Goal: Communication & Community: Share content

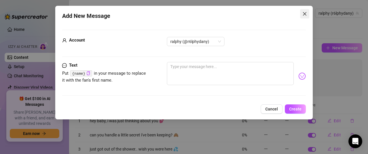
click at [306, 14] on icon "close" at bounding box center [304, 13] width 5 height 5
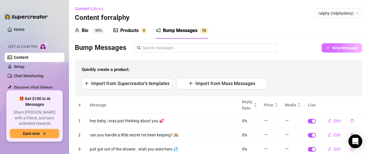
click at [340, 45] on span "New Message" at bounding box center [345, 47] width 26 height 5
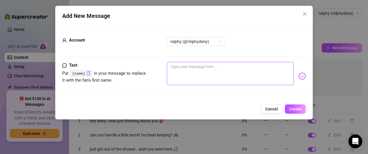
click at [205, 69] on textarea at bounding box center [230, 73] width 127 height 23
type textarea "c"
type textarea "ca"
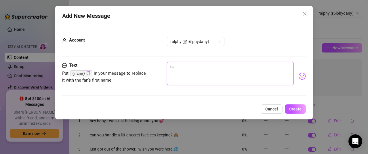
type textarea "can"
type textarea "can'"
type textarea "can't"
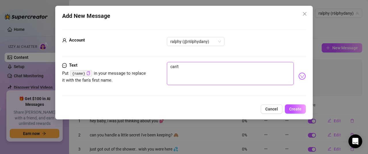
type textarea "can't"
type textarea "can't wai"
type textarea "can't wait"
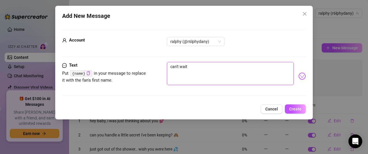
type textarea "can't wait"
type textarea "can't wait t"
type textarea "can't wait to"
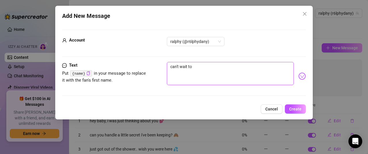
type textarea "can't wait to"
type textarea "can't wait to h"
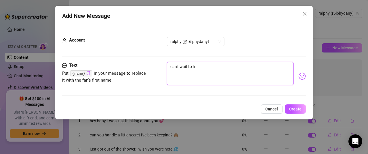
type textarea "can't wait to he"
type textarea "can't wait to hea"
type textarea "can't wait to hear"
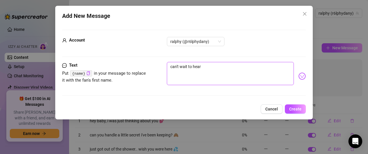
type textarea "can't wait to hear"
type textarea "can't wait to hear a"
type textarea "can't wait to hear abo"
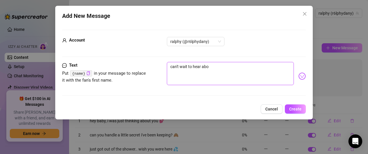
type textarea "can't wait to hear abou"
type textarea "can't wait to hear about"
type textarea "can't wait to hear about y"
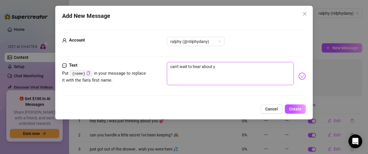
type textarea "can't wait to hear about y"
type textarea "can't wait to hear about yo"
type textarea "can't wait to hear about you"
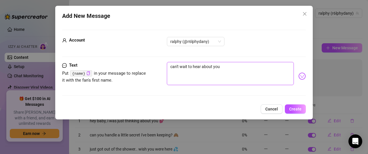
type textarea "can't wait to hear about you"
type textarea "can't wait to hear about your"
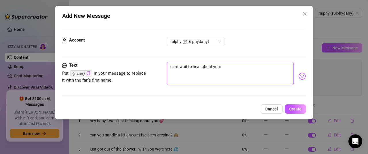
type textarea "can't wait to hear about your"
type textarea "can't wait to hear about your v"
type textarea "can't wait to hear about your va"
type textarea "can't wait to hear about your v"
type textarea "can't wait to hear about your"
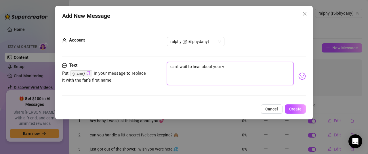
type textarea "can't wait to hear about your"
type textarea "can't wait to hear about your d"
type textarea "can't wait to hear about your da"
type textarea "can't wait to hear about your day"
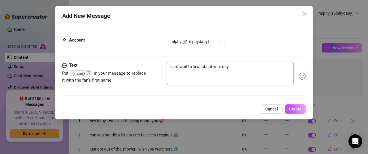
type textarea "can't wait to hear about your day"
type textarea "can't wait to hear about your day b"
type textarea "can't wait to hear about your day ba"
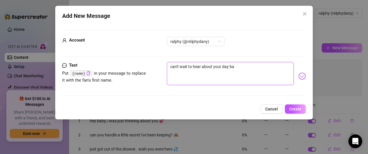
type textarea "can't wait to hear about your day bab"
type textarea "can't wait to hear about your day baby"
type textarea "can't wait to hear about your day bab"
type textarea "can't wait to hear about your day babe"
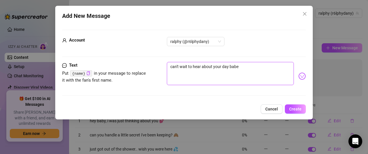
type textarea "can't wait to hear about your day babe"
type textarea "can't wait to hear about your day babe 💕"
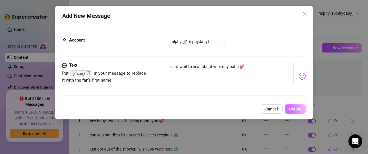
click at [292, 105] on button "Create" at bounding box center [295, 108] width 21 height 9
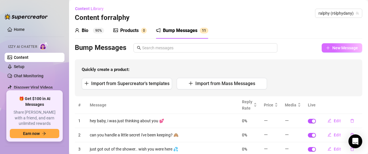
click at [344, 47] on span "New Message" at bounding box center [345, 47] width 26 height 5
type textarea "Type your message here..."
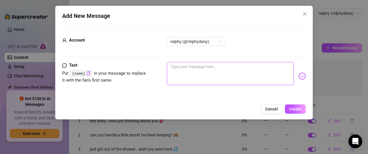
click at [258, 77] on textarea at bounding box center [230, 73] width 127 height 23
type textarea "i"
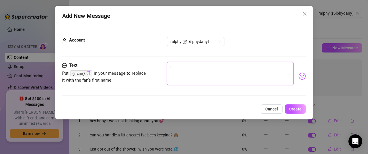
type textarea "i s"
type textarea "i sw"
type textarea "i swe"
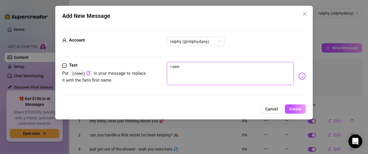
type textarea "i swe"
type textarea "i swea"
type textarea "i swear"
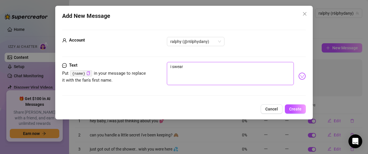
type textarea "i swear"
type textarea "i swear y"
type textarea "i swear yo"
type textarea "i swear you"
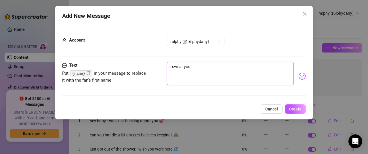
type textarea "i swear you"
type textarea "i swear you g"
type textarea "i swear you ge"
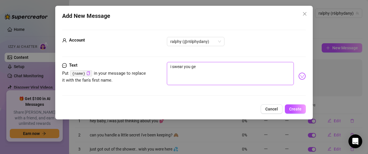
type textarea "i swear you get"
type textarea "i swear you get m"
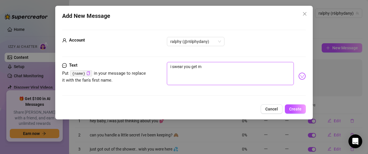
type textarea "i swear you get mo"
type textarea "i swear you get mor"
type textarea "i swear you get more"
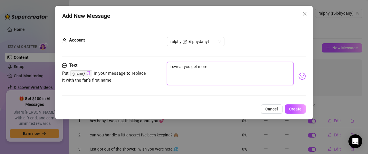
type textarea "i swear you get more"
type textarea "i swear you get more c"
type textarea "i swear you get more ch"
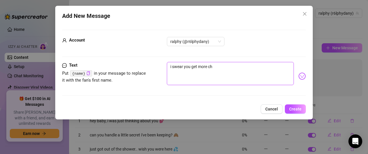
type textarea "i swear you get more ch"
type textarea "i swear you get more cha"
type textarea "i swear you get more char"
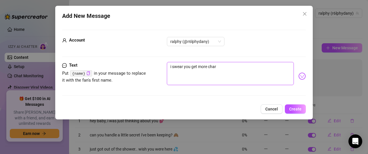
type textarea "i swear you get more charm"
type textarea "i swear you get more [PERSON_NAME]"
type textarea "i swear you get more charming"
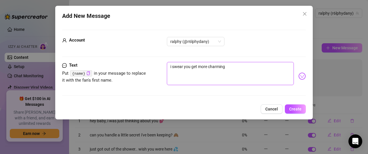
type textarea "i swear you get more charming"
type textarea "i swear you get more charming e"
type textarea "i swear you get more charming ev"
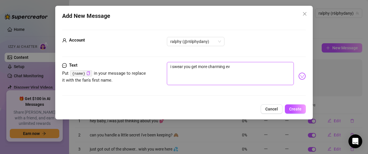
type textarea "i swear you get more charming eve"
type textarea "i swear you get more charming ever"
type textarea "i swear you get more charming every"
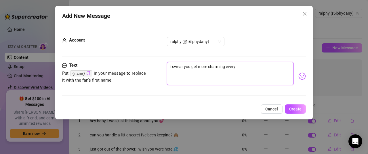
type textarea "i swear you get more charming everyd"
type textarea "i swear you get more charming everyda"
type textarea "i swear you get more charming everyday"
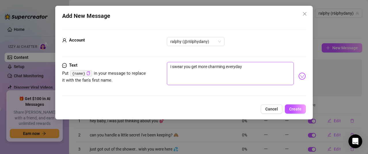
type textarea "i swear you get more charming everyday"
type textarea "i swear you get more charming everyday 😘"
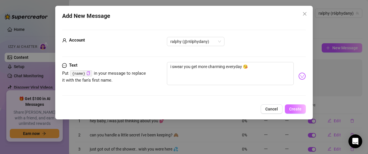
click at [299, 104] on button "Create" at bounding box center [295, 108] width 21 height 9
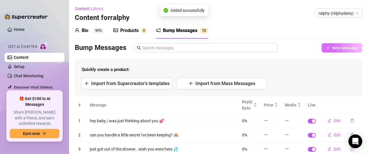
click at [334, 47] on span "New Message" at bounding box center [345, 47] width 26 height 5
type textarea "Type your message here..."
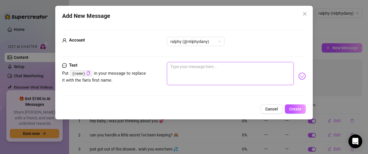
click at [205, 76] on textarea at bounding box center [230, 73] width 127 height 23
click at [221, 70] on textarea at bounding box center [230, 73] width 127 height 23
type textarea "may"
type textarea "mayb"
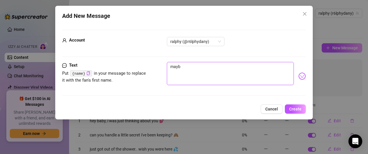
type textarea "maybe"
type textarea "maybe i"
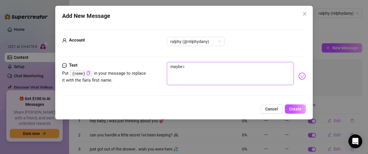
type textarea "maybe i"
type textarea "maybe i s"
type textarea "maybe i sh"
type textarea "maybe i sho"
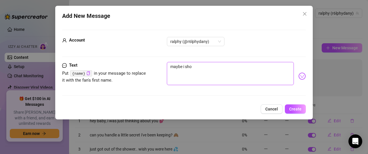
type textarea "maybe i sho"
type textarea "maybe i shou"
type textarea "maybe i shoul"
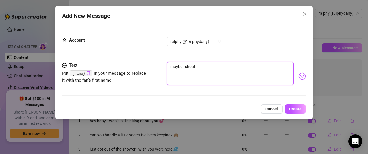
type textarea "maybe i should"
type textarea "maybe i should s"
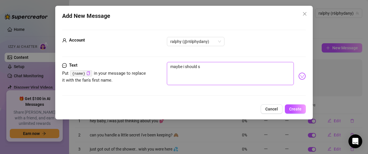
type textarea "maybe i should s"
type textarea "maybe i should se"
type textarea "maybe i should sen"
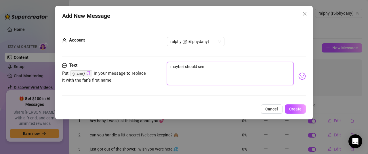
type textarea "maybe i should send"
type textarea "maybe i should send y"
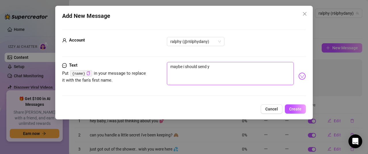
type textarea "maybe i should send yo"
type textarea "maybe i should send you"
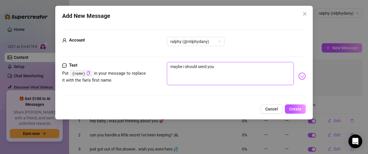
type textarea "maybe i should send you a"
type textarea "maybe i should send you a l"
type textarea "maybe i should send you a li"
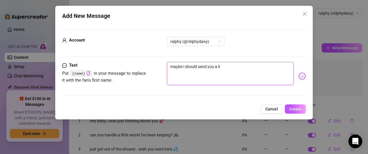
type textarea "maybe i should send you a li"
type textarea "maybe i should send you a lit"
type textarea "maybe i should send you a litt"
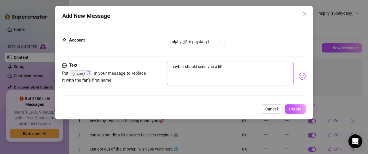
type textarea "maybe i should send you a littl"
type textarea "maybe i should send you a little"
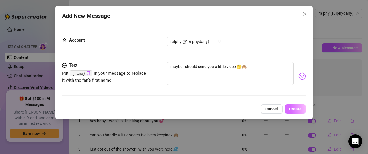
click at [293, 105] on button "Create" at bounding box center [295, 108] width 21 height 9
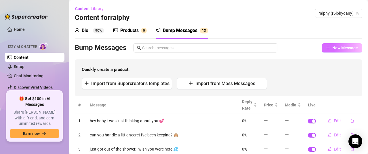
click at [334, 50] on button "New Message" at bounding box center [341, 47] width 41 height 9
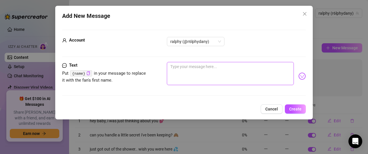
click at [256, 82] on textarea at bounding box center [230, 73] width 127 height 23
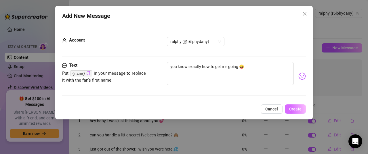
click at [290, 105] on button "Create" at bounding box center [295, 108] width 21 height 9
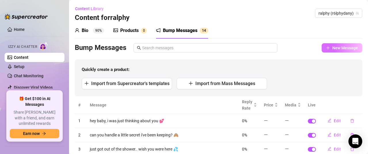
click at [334, 47] on span "New Message" at bounding box center [345, 47] width 26 height 5
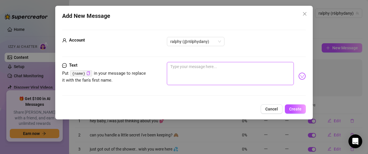
click at [247, 67] on textarea at bounding box center [230, 73] width 127 height 23
click at [260, 79] on textarea "what's your naughty thoughts rn babe? 😈" at bounding box center [230, 73] width 127 height 23
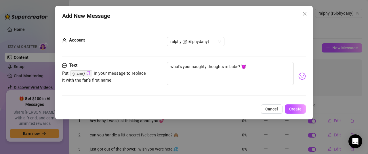
click at [289, 104] on div "Add New Message Account ralphy (@r6lphydany) Text Put {name} in your message to…" at bounding box center [183, 62] width 257 height 113
click at [290, 105] on button "Create" at bounding box center [295, 108] width 21 height 9
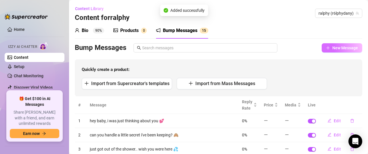
click at [334, 50] on span "New Message" at bounding box center [345, 47] width 26 height 5
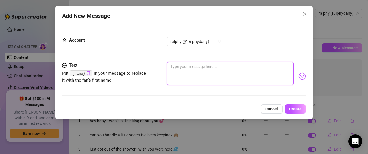
click at [233, 73] on textarea at bounding box center [230, 73] width 127 height 23
click at [169, 67] on textarea "can i be your little distraction [DATE]? 🥵😈" at bounding box center [230, 73] width 127 height 23
click at [273, 71] on textarea "hey babe. can i be your little distraction [DATE]? 🥵😈" at bounding box center [230, 73] width 127 height 23
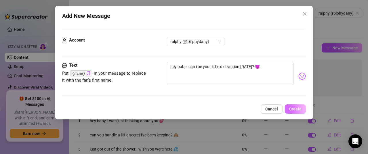
click at [291, 105] on button "Create" at bounding box center [295, 108] width 21 height 9
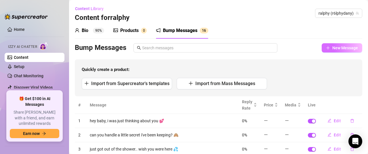
click at [326, 48] on icon "plus" at bounding box center [328, 48] width 4 height 4
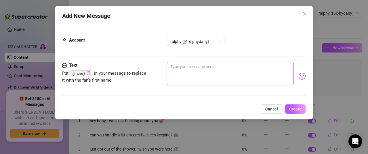
click at [204, 67] on textarea at bounding box center [230, 73] width 127 height 23
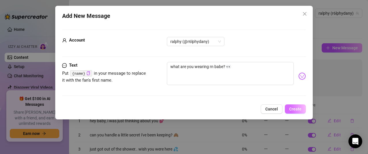
click at [298, 106] on button "Create" at bounding box center [295, 108] width 21 height 9
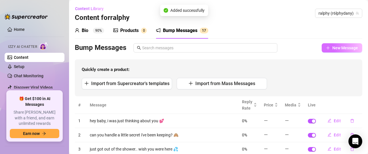
click at [332, 49] on span "New Message" at bounding box center [345, 47] width 26 height 5
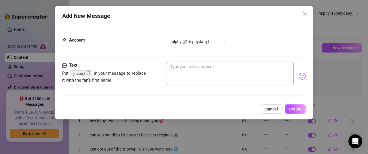
click at [245, 84] on textarea at bounding box center [230, 73] width 127 height 23
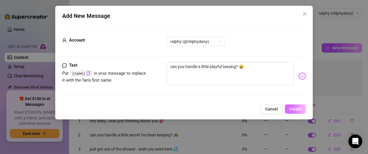
click at [293, 106] on button "Create" at bounding box center [295, 108] width 21 height 9
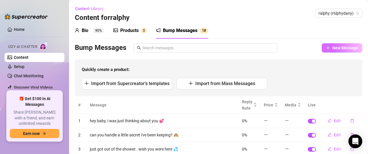
click at [332, 46] on span "New Message" at bounding box center [345, 47] width 26 height 5
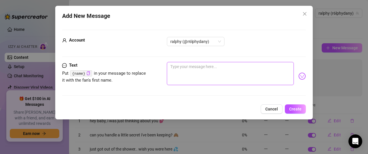
click at [216, 74] on textarea at bounding box center [230, 73] width 127 height 23
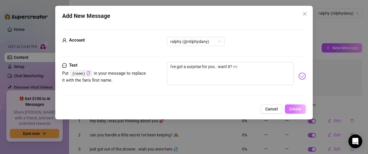
click at [296, 104] on button "Create" at bounding box center [295, 108] width 21 height 9
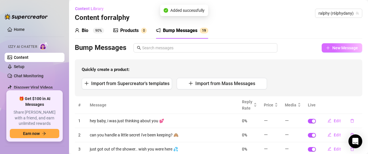
click at [338, 48] on span "New Message" at bounding box center [345, 47] width 26 height 5
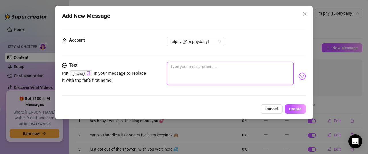
click at [219, 68] on textarea at bounding box center [230, 73] width 127 height 23
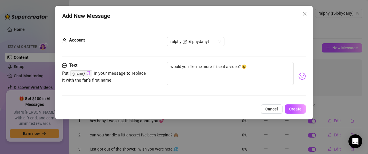
click at [296, 103] on div "Add New Message Account ralphy (@r6lphydany) Text Put {name} in your message to…" at bounding box center [183, 62] width 257 height 113
click at [296, 104] on button "Create" at bounding box center [295, 108] width 21 height 9
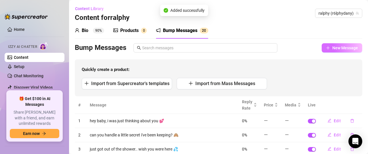
click at [342, 46] on span "New Message" at bounding box center [345, 47] width 26 height 5
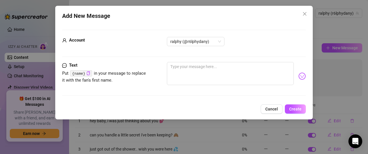
click at [223, 87] on div at bounding box center [236, 76] width 139 height 28
click at [222, 73] on textarea at bounding box center [230, 73] width 127 height 23
click at [298, 106] on button "Create" at bounding box center [295, 108] width 21 height 9
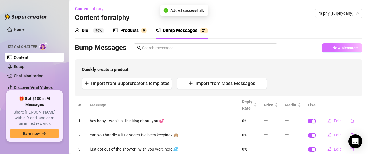
click at [333, 46] on span "New Message" at bounding box center [345, 47] width 26 height 5
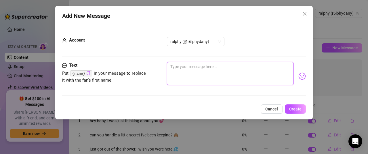
click at [210, 71] on textarea at bounding box center [230, 73] width 127 height 23
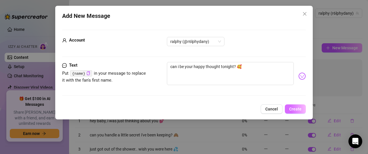
click at [293, 106] on span "Create" at bounding box center [295, 108] width 12 height 5
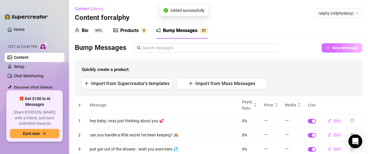
click at [332, 44] on button "New Message" at bounding box center [341, 47] width 41 height 9
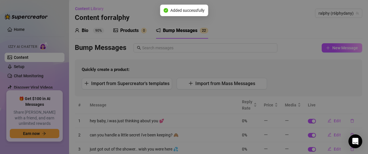
click at [332, 49] on div "Add New Message Account 269294003 Text Put {name} in your message to replace it…" at bounding box center [184, 77] width 368 height 154
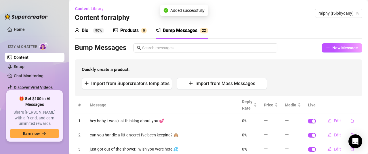
click at [332, 49] on span "New Message" at bounding box center [345, 47] width 26 height 5
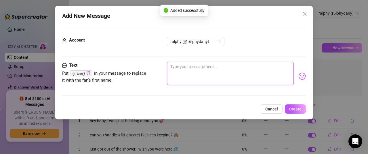
click at [229, 75] on textarea at bounding box center [230, 73] width 127 height 23
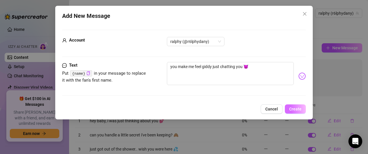
click at [290, 105] on button "Create" at bounding box center [295, 108] width 21 height 9
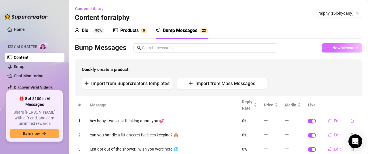
click at [325, 47] on button "New Message" at bounding box center [341, 47] width 41 height 9
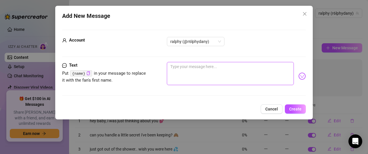
click at [222, 74] on textarea at bounding box center [230, 73] width 127 height 23
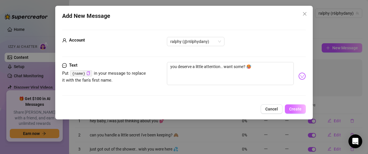
click at [294, 106] on button "Create" at bounding box center [295, 108] width 21 height 9
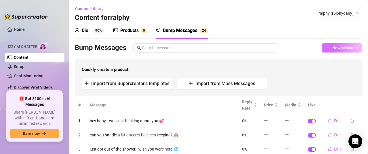
click at [323, 43] on div "Bio 90% Products 0 Bump Messages 2 4 Bump Messages New Message Quickly create a…" at bounding box center [218, 146] width 287 height 248
click at [326, 45] on button "New Message" at bounding box center [341, 47] width 41 height 9
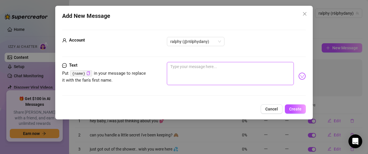
click at [218, 74] on textarea at bounding box center [230, 73] width 127 height 23
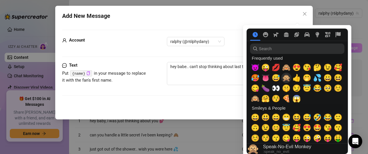
click at [285, 76] on span "🙊" at bounding box center [286, 78] width 9 height 8
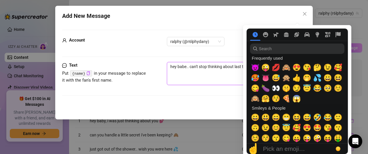
click at [222, 79] on textarea "hey babe.. can't stop thinking about last time we chatted 🙊" at bounding box center [230, 73] width 127 height 23
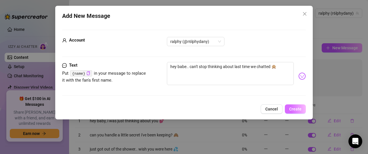
click at [291, 106] on button "Create" at bounding box center [295, 108] width 21 height 9
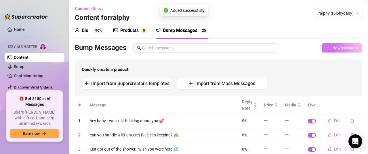
click at [340, 51] on button "New Message" at bounding box center [341, 47] width 41 height 9
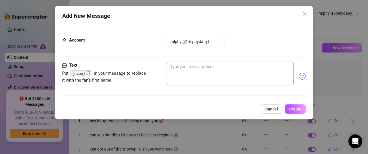
click at [223, 78] on textarea at bounding box center [230, 73] width 127 height 23
click at [249, 75] on textarea at bounding box center [230, 73] width 127 height 23
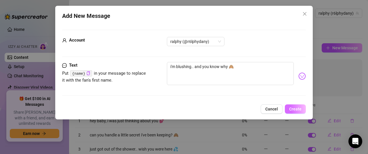
click at [288, 104] on button "Create" at bounding box center [295, 108] width 21 height 9
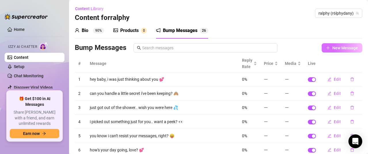
click at [342, 49] on span "New Message" at bounding box center [345, 47] width 26 height 5
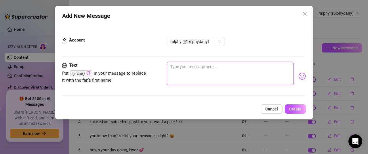
click at [222, 78] on textarea at bounding box center [230, 73] width 127 height 23
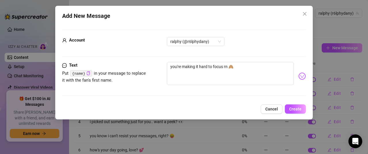
click at [293, 103] on div "Add New Message Account ralphy (@r6lphydany) Text Put {name} in your message to…" at bounding box center [183, 62] width 257 height 113
click at [294, 106] on span "Create" at bounding box center [295, 108] width 12 height 5
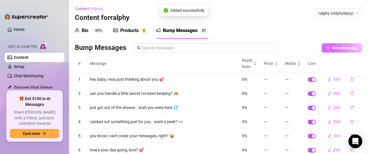
click at [325, 49] on button "New Message" at bounding box center [341, 47] width 41 height 9
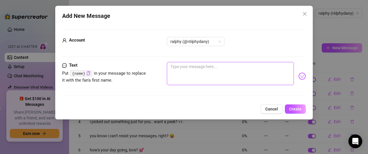
click at [196, 70] on textarea at bounding box center [230, 73] width 127 height 23
click at [214, 68] on textarea at bounding box center [230, 73] width 127 height 23
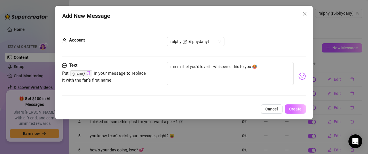
click at [294, 105] on button "Create" at bounding box center [295, 108] width 21 height 9
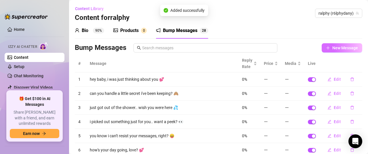
click at [327, 49] on button "New Message" at bounding box center [341, 47] width 41 height 9
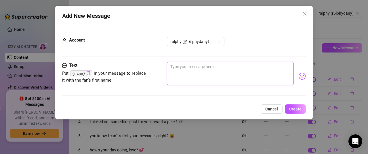
drag, startPoint x: 253, startPoint y: 75, endPoint x: 250, endPoint y: 77, distance: 3.0
click at [252, 76] on textarea at bounding box center [230, 73] width 127 height 23
click at [274, 70] on textarea "if i were there, what would you want me to do first?" at bounding box center [230, 73] width 127 height 23
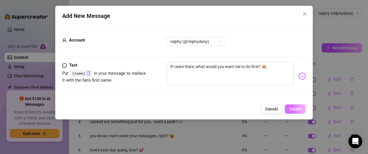
click at [292, 103] on div "Add New Message Account ralphy (@r6lphydany) Text Put {name} in your message to…" at bounding box center [183, 62] width 257 height 113
click at [292, 105] on button "Create" at bounding box center [295, 108] width 21 height 9
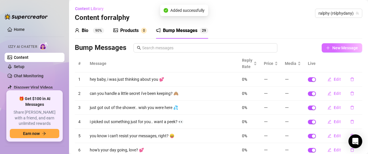
click at [342, 44] on button "New Message" at bounding box center [341, 47] width 41 height 9
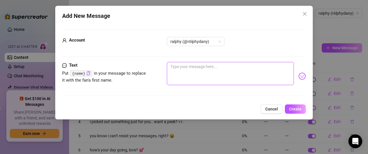
click at [208, 76] on textarea at bounding box center [230, 73] width 127 height 23
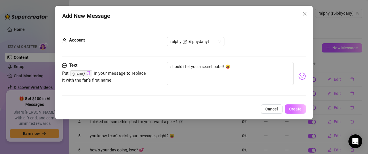
click at [292, 105] on button "Create" at bounding box center [295, 108] width 21 height 9
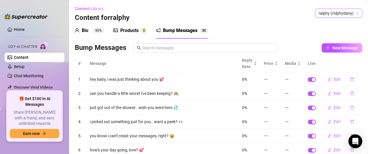
click at [343, 13] on span "ralphy (r6lphydany)" at bounding box center [338, 13] width 40 height 9
paste input "leila_n"
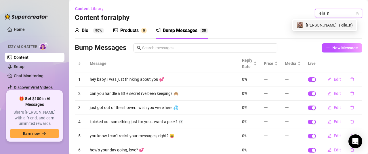
click at [329, 25] on span "[PERSON_NAME]" at bounding box center [321, 25] width 31 height 6
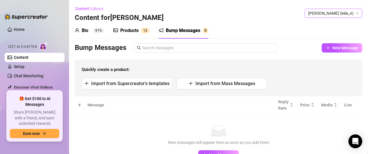
click at [333, 14] on span "[PERSON_NAME] (leila_n)" at bounding box center [333, 13] width 51 height 9
paste input "avryjennerfree"
click at [316, 26] on span "Avry" at bounding box center [318, 25] width 8 height 6
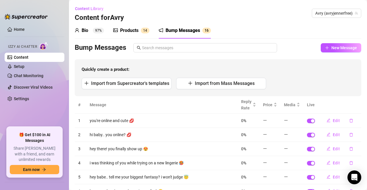
scroll to position [86, 0]
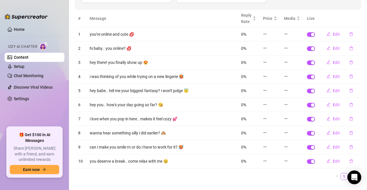
click at [348, 153] on link "2" at bounding box center [351, 176] width 6 height 6
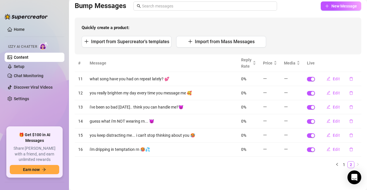
scroll to position [42, 0]
click at [341, 153] on link "1" at bounding box center [344, 164] width 6 height 6
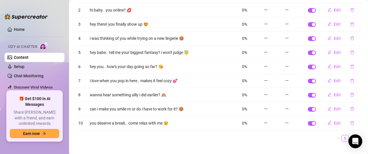
scroll to position [134, 0]
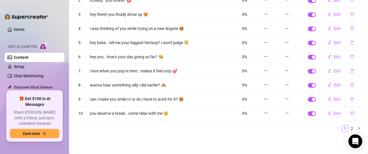
click at [170, 63] on td "hey you.. how's your day going so far? 😘" at bounding box center [162, 57] width 152 height 14
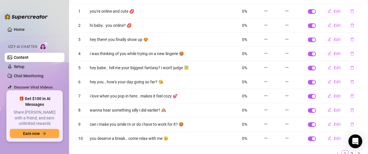
scroll to position [115, 0]
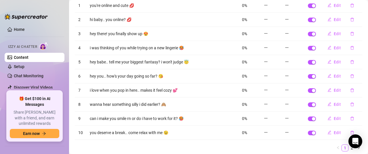
click at [191, 47] on td "i was thinking of you while trying on a new lingerie 🥵" at bounding box center [162, 48] width 152 height 14
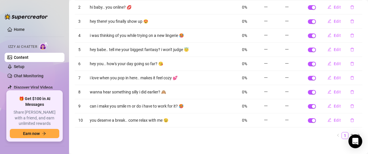
scroll to position [134, 0]
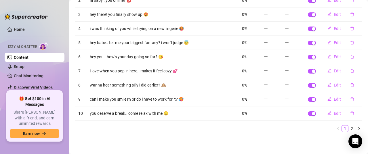
click at [193, 55] on td "hey you.. how's your day going so far? 😘" at bounding box center [162, 57] width 152 height 14
click at [348, 129] on link "2" at bounding box center [351, 128] width 6 height 6
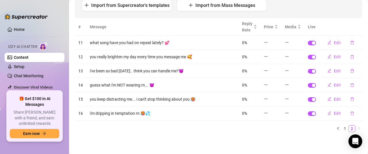
scroll to position [78, 0]
click at [192, 55] on td "you really brighten my day every time you message me 🥰" at bounding box center [162, 57] width 152 height 14
click at [212, 71] on td "i've been so bad [DATE].. think you can handle me?😈" at bounding box center [162, 71] width 152 height 14
click at [342, 127] on link "1" at bounding box center [345, 128] width 6 height 6
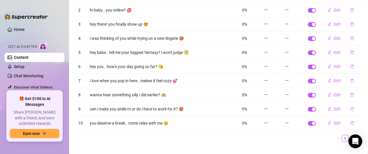
scroll to position [134, 0]
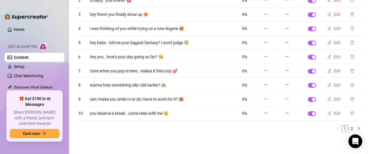
drag, startPoint x: 195, startPoint y: 17, endPoint x: 196, endPoint y: 14, distance: 3.2
click at [195, 17] on td "hey there! you finally show up 😍" at bounding box center [162, 14] width 152 height 14
click at [207, 83] on td "wanna hear something silly i did earlier? 🙈" at bounding box center [162, 85] width 152 height 14
click at [348, 127] on link "2" at bounding box center [351, 128] width 6 height 6
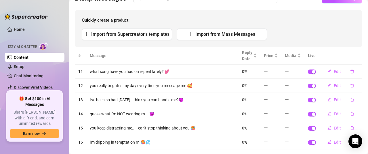
scroll to position [0, 0]
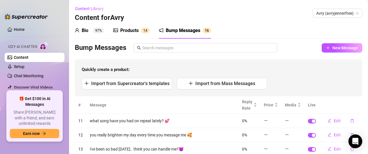
click at [221, 61] on div "Quickly create a product: Import from Supercreator's templates Import from Mass…" at bounding box center [218, 77] width 287 height 37
click at [332, 52] on button "New Message" at bounding box center [341, 47] width 41 height 9
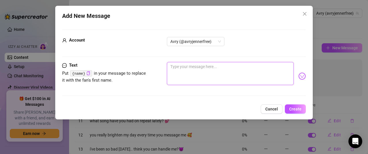
click at [213, 71] on textarea at bounding box center [230, 73] width 127 height 23
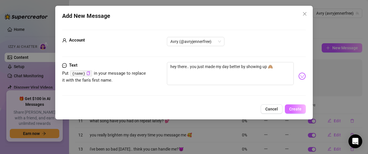
click at [290, 105] on button "Create" at bounding box center [295, 108] width 21 height 9
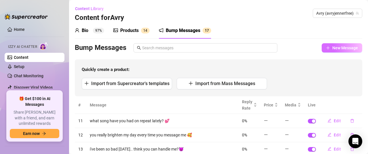
click at [336, 45] on span "New Message" at bounding box center [345, 47] width 26 height 5
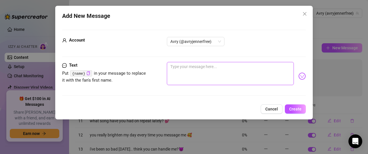
click at [226, 70] on textarea at bounding box center [230, 73] width 127 height 23
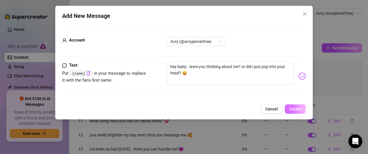
click at [291, 105] on button "Create" at bounding box center [295, 108] width 21 height 9
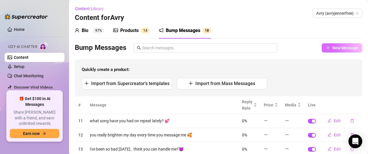
click at [346, 46] on span "New Message" at bounding box center [345, 47] width 26 height 5
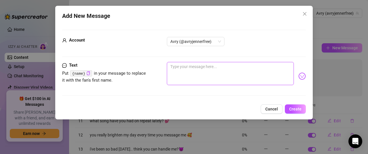
click at [195, 77] on textarea at bounding box center [230, 73] width 127 height 23
click at [257, 73] on textarea "tell me the truth.. do you miss when i'm not" at bounding box center [230, 73] width 127 height 23
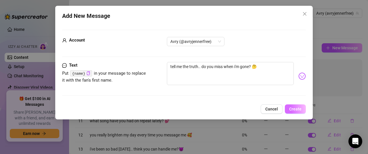
click at [290, 104] on button "Create" at bounding box center [295, 108] width 21 height 9
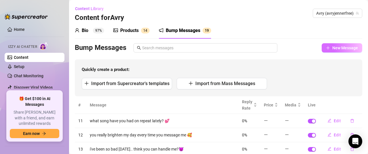
click at [340, 45] on button "New Message" at bounding box center [341, 47] width 41 height 9
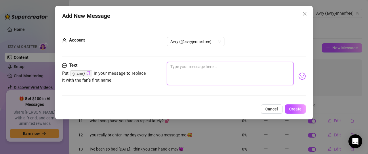
click at [187, 70] on textarea at bounding box center [230, 73] width 127 height 23
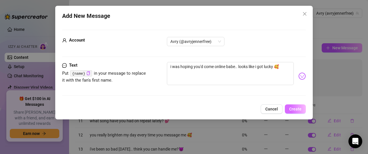
click at [298, 104] on button "Create" at bounding box center [295, 108] width 21 height 9
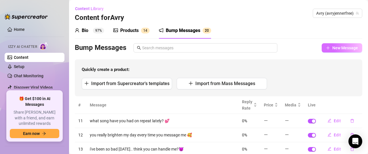
drag, startPoint x: 295, startPoint y: 34, endPoint x: 335, endPoint y: 47, distance: 41.5
click at [295, 34] on div "Bio 97% Products 1 4 Bump Messages 2 0" at bounding box center [218, 30] width 287 height 16
click at [334, 48] on span "New Message" at bounding box center [345, 47] width 26 height 5
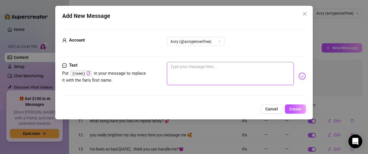
click at [231, 66] on textarea at bounding box center [230, 73] width 127 height 23
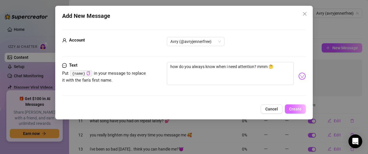
click at [291, 104] on button "Create" at bounding box center [295, 108] width 21 height 9
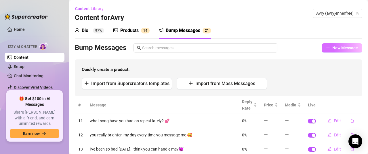
click at [326, 44] on button "New Message" at bounding box center [341, 47] width 41 height 9
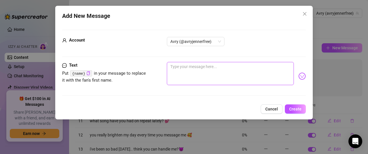
click at [232, 81] on textarea at bounding box center [230, 73] width 127 height 23
click at [240, 78] on textarea "i just pu" at bounding box center [230, 73] width 127 height 23
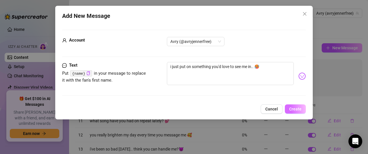
click at [292, 105] on button "Create" at bounding box center [295, 108] width 21 height 9
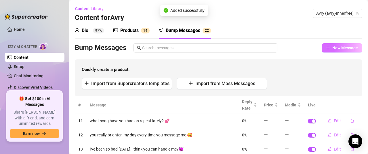
click at [343, 45] on button "New Message" at bounding box center [341, 47] width 41 height 9
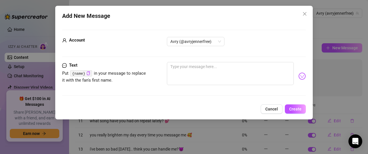
click at [277, 39] on div "Avry (@avryjennerfree)" at bounding box center [236, 41] width 139 height 9
click at [257, 74] on textarea at bounding box center [230, 73] width 127 height 23
click at [290, 105] on button "Create" at bounding box center [295, 108] width 21 height 9
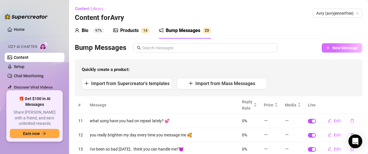
click at [334, 48] on span "New Message" at bounding box center [345, 47] width 26 height 5
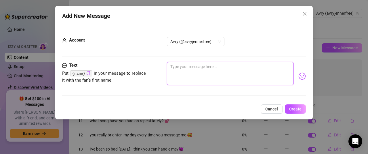
click at [266, 80] on textarea at bounding box center [230, 73] width 127 height 23
click at [242, 69] on textarea "tell me something you're proud of [DATE] 🥰" at bounding box center [230, 73] width 127 height 23
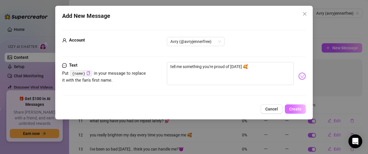
click at [299, 105] on button "Create" at bounding box center [295, 108] width 21 height 9
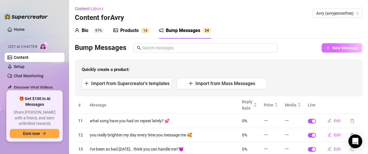
click at [337, 50] on span "New Message" at bounding box center [345, 47] width 26 height 5
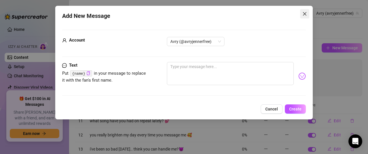
click at [303, 14] on icon "close" at bounding box center [304, 13] width 5 height 5
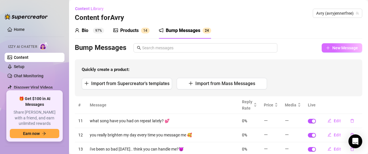
click at [332, 48] on span "New Message" at bounding box center [345, 47] width 26 height 5
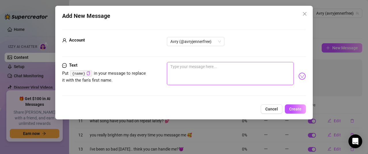
click at [206, 70] on textarea at bounding box center [230, 73] width 127 height 23
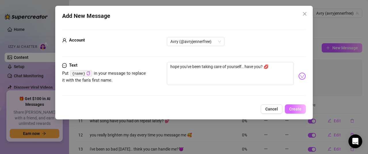
click at [288, 105] on button "Create" at bounding box center [295, 108] width 21 height 9
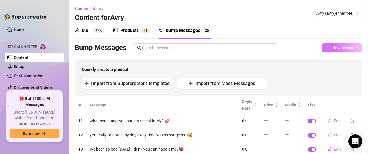
click at [335, 49] on span "New Message" at bounding box center [345, 47] width 26 height 5
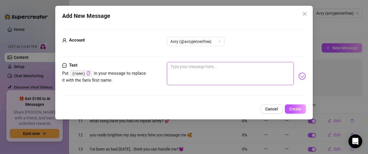
click at [235, 68] on textarea at bounding box center [230, 73] width 127 height 23
drag, startPoint x: 278, startPoint y: 66, endPoint x: 266, endPoint y: 66, distance: 11.8
click at [266, 66] on textarea "i just thought of the most dangerous way to kiss you... 🥰💋" at bounding box center [230, 73] width 127 height 23
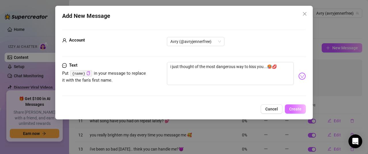
click at [292, 104] on button "Create" at bounding box center [295, 108] width 21 height 9
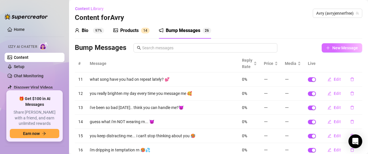
click at [332, 46] on span "New Message" at bounding box center [345, 47] width 26 height 5
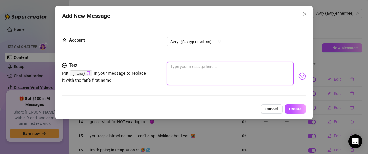
click at [228, 69] on textarea at bounding box center [230, 73] width 127 height 23
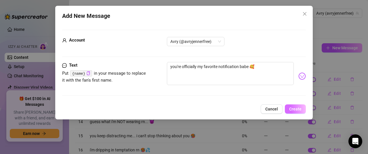
click at [293, 105] on button "Create" at bounding box center [295, 108] width 21 height 9
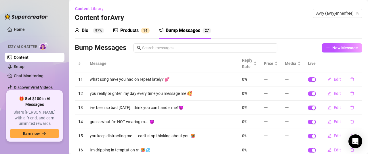
drag, startPoint x: 361, startPoint y: 18, endPoint x: 229, endPoint y: -18, distance: 136.6
click at [229, 0] on html "Home Izzy AI Chatter Content Setup Chat Monitoring Discover Viral Videos Settin…" at bounding box center [184, 77] width 368 height 154
click at [332, 48] on span "New Message" at bounding box center [345, 47] width 26 height 5
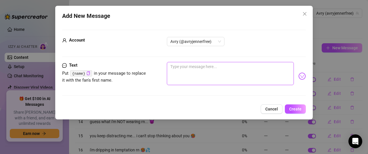
click at [219, 72] on textarea at bounding box center [230, 73] width 127 height 23
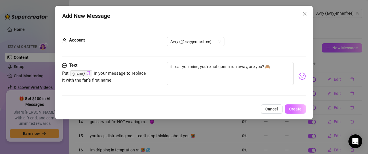
click at [291, 104] on button "Create" at bounding box center [295, 108] width 21 height 9
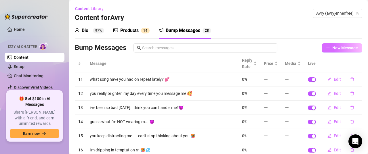
click at [337, 47] on span "New Message" at bounding box center [345, 47] width 26 height 5
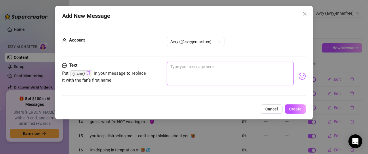
click at [199, 77] on textarea at bounding box center [230, 73] width 127 height 23
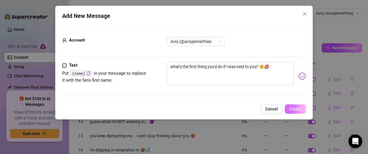
click at [293, 105] on button "Create" at bounding box center [295, 108] width 21 height 9
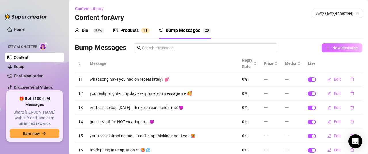
click at [338, 50] on span "New Message" at bounding box center [345, 47] width 26 height 5
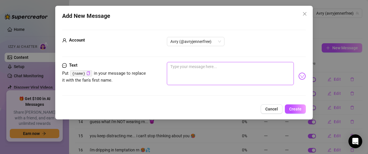
click at [237, 72] on textarea at bounding box center [230, 73] width 127 height 23
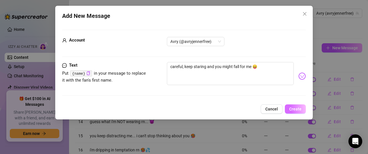
click at [294, 104] on button "Create" at bounding box center [295, 108] width 21 height 9
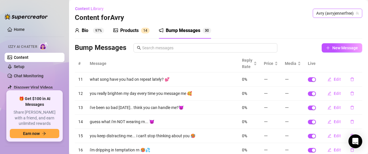
click at [329, 15] on span "Avry (avryjennerfree)" at bounding box center [337, 13] width 43 height 9
paste input "yanirisbraga"
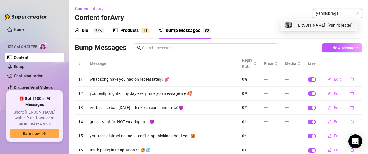
click at [328, 23] on span "( yanirisbraga )" at bounding box center [339, 25] width 25 height 6
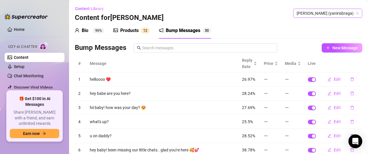
click at [328, 13] on span "[PERSON_NAME] (yanirisbraga)" at bounding box center [327, 13] width 62 height 9
paste input "adriannenicole"
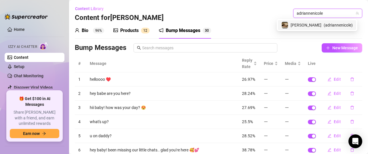
click at [329, 23] on span "( adriannenicole )" at bounding box center [337, 25] width 29 height 6
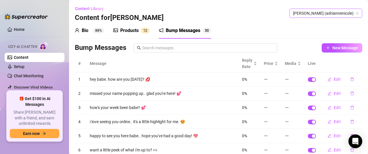
click at [330, 13] on span "[PERSON_NAME] (adriannenicole)" at bounding box center [326, 13] width 66 height 9
paste input "sukigoat"
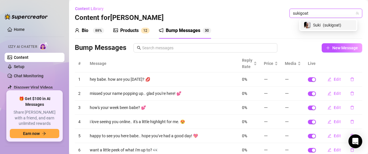
click at [321, 25] on div "Suki ( sukigoat )" at bounding box center [328, 25] width 49 height 7
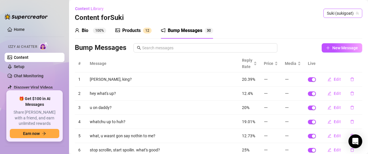
click at [327, 14] on span "Suki (sukigoat)" at bounding box center [343, 13] width 32 height 9
paste input "kaybrittany"
click at [329, 25] on div "[PERSON_NAME] ( kaybrittany )" at bounding box center [330, 25] width 45 height 7
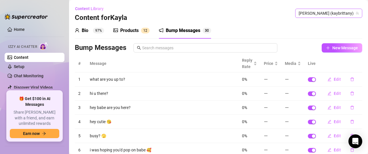
click at [331, 16] on span "[PERSON_NAME] (kaybrittany)" at bounding box center [328, 13] width 60 height 9
paste input "leila_n"
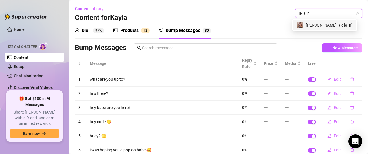
click at [330, 25] on span "[PERSON_NAME]" at bounding box center [321, 25] width 31 height 6
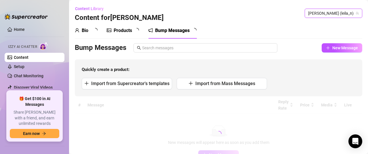
click at [226, 12] on div "Content Library Content for [PERSON_NAME] [PERSON_NAME] (leila_n) [PERSON_NAME]…" at bounding box center [218, 13] width 287 height 18
click at [125, 24] on div "Products" at bounding box center [123, 30] width 32 height 16
click at [164, 31] on div "Bump Messages" at bounding box center [172, 30] width 34 height 7
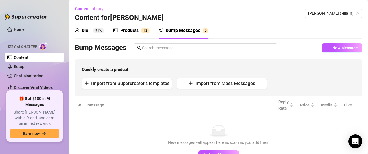
click at [172, 31] on div "Bump Messages" at bounding box center [183, 30] width 34 height 7
click at [332, 46] on span "New Message" at bounding box center [345, 47] width 26 height 5
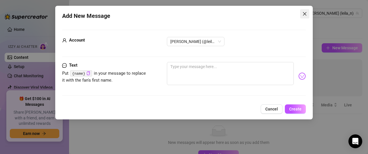
click at [305, 14] on icon "close" at bounding box center [304, 13] width 5 height 5
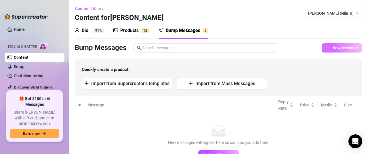
click at [332, 48] on span "New Message" at bounding box center [345, 47] width 26 height 5
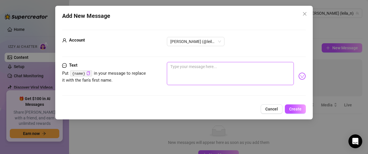
click at [226, 70] on textarea at bounding box center [230, 73] width 127 height 23
click at [209, 79] on textarea at bounding box center [230, 73] width 127 height 23
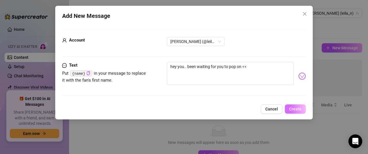
click at [291, 105] on button "Create" at bounding box center [295, 108] width 21 height 9
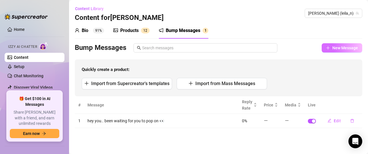
click at [332, 47] on button "New Message" at bounding box center [341, 47] width 41 height 9
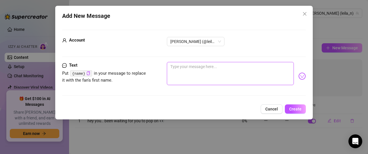
click at [220, 74] on textarea at bounding box center [230, 73] width 127 height 23
click at [214, 76] on textarea at bounding box center [230, 73] width 127 height 23
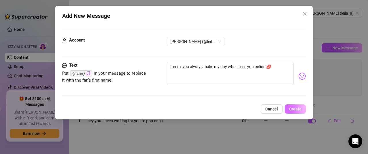
click at [289, 105] on button "Create" at bounding box center [295, 108] width 21 height 9
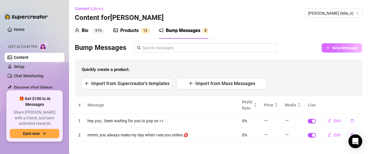
click at [332, 50] on span "New Message" at bounding box center [345, 47] width 26 height 5
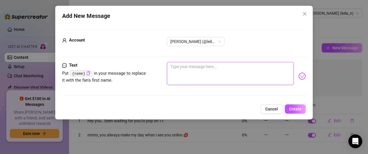
click at [198, 74] on textarea at bounding box center [230, 73] width 127 height 23
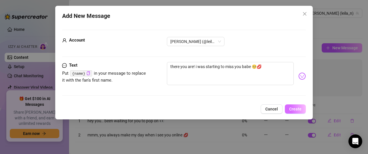
click at [298, 104] on button "Create" at bounding box center [295, 108] width 21 height 9
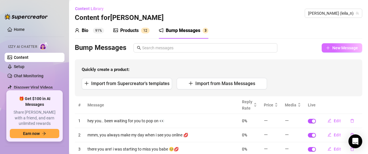
click at [350, 50] on button "New Message" at bounding box center [341, 47] width 41 height 9
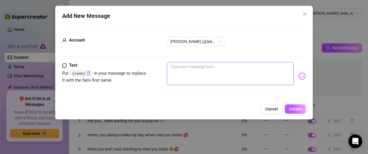
click at [254, 64] on textarea at bounding box center [230, 73] width 127 height 23
click at [215, 67] on textarea at bounding box center [230, 73] width 127 height 23
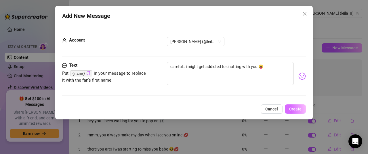
click at [292, 104] on button "Create" at bounding box center [295, 108] width 21 height 9
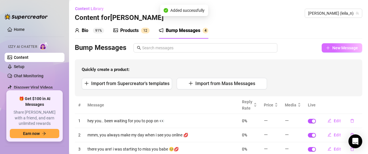
click at [341, 47] on span "New Message" at bounding box center [345, 47] width 26 height 5
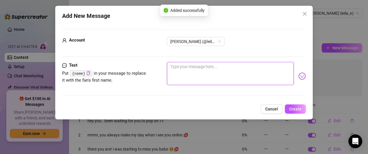
click at [222, 70] on textarea at bounding box center [230, 73] width 127 height 23
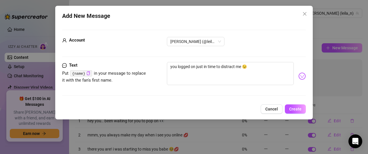
click at [291, 103] on div "Add New Message Account [PERSON_NAME] (@leila_n) Text Put {name} in your messag…" at bounding box center [183, 62] width 257 height 113
click at [291, 104] on button "Create" at bounding box center [295, 108] width 21 height 9
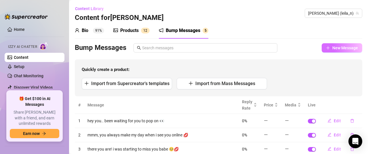
click at [340, 51] on button "New Message" at bounding box center [341, 47] width 41 height 9
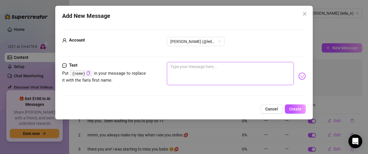
click at [230, 79] on textarea at bounding box center [230, 73] width 127 height 23
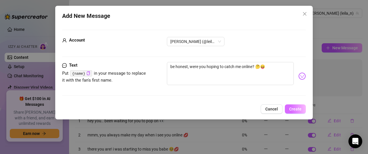
click at [290, 105] on button "Create" at bounding box center [295, 108] width 21 height 9
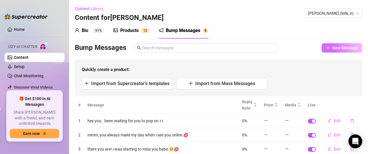
click at [332, 47] on span "New Message" at bounding box center [345, 47] width 26 height 5
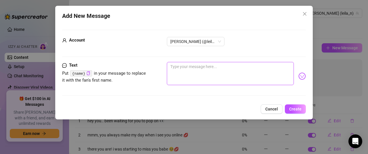
click at [246, 76] on textarea at bounding box center [230, 73] width 127 height 23
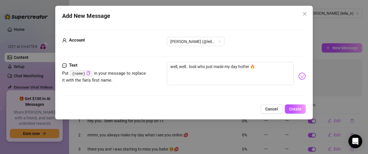
click at [291, 104] on div "Add New Message Account [PERSON_NAME] (@leila_n) Text Put {name} in your messag…" at bounding box center [183, 62] width 257 height 113
click at [291, 105] on button "Create" at bounding box center [295, 108] width 21 height 9
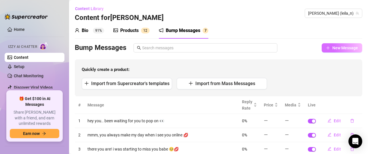
click at [332, 48] on span "New Message" at bounding box center [345, 47] width 26 height 5
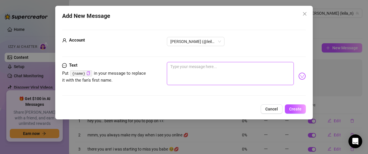
click at [191, 80] on textarea at bounding box center [230, 73] width 127 height 23
click at [260, 69] on textarea "hey handsome! you free to keep me company? 👅😅" at bounding box center [230, 73] width 127 height 23
click at [260, 65] on textarea "hey handsome! you free to keep me company? 👅😅" at bounding box center [230, 73] width 127 height 23
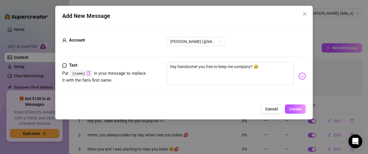
click at [294, 103] on div "Add New Message Account [PERSON_NAME] (@leila_n) Text Put {name} in your messag…" at bounding box center [183, 62] width 257 height 113
click at [292, 104] on button "Create" at bounding box center [295, 108] width 21 height 9
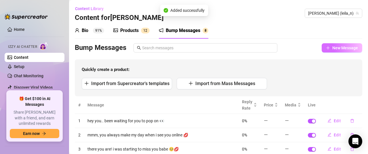
click at [273, 38] on div "Bio 91% Products 1 2 Bump Messages 7 8" at bounding box center [218, 30] width 287 height 16
click at [332, 49] on span "New Message" at bounding box center [345, 47] width 26 height 5
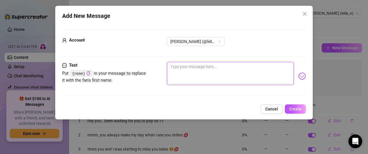
click at [227, 75] on textarea at bounding box center [230, 73] width 127 height 23
click at [217, 73] on textarea at bounding box center [230, 73] width 127 height 23
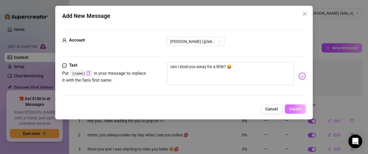
click at [291, 105] on button "Create" at bounding box center [295, 108] width 21 height 9
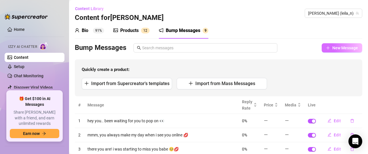
click at [332, 49] on span "New Message" at bounding box center [345, 47] width 26 height 5
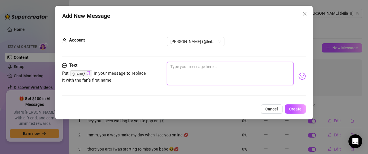
click at [239, 72] on textarea at bounding box center [230, 73] width 127 height 23
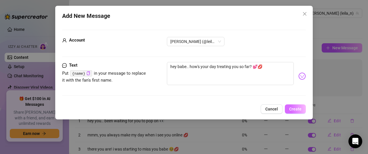
click at [292, 104] on button "Create" at bounding box center [295, 108] width 21 height 9
